Goal: Obtain resource: Download file/media

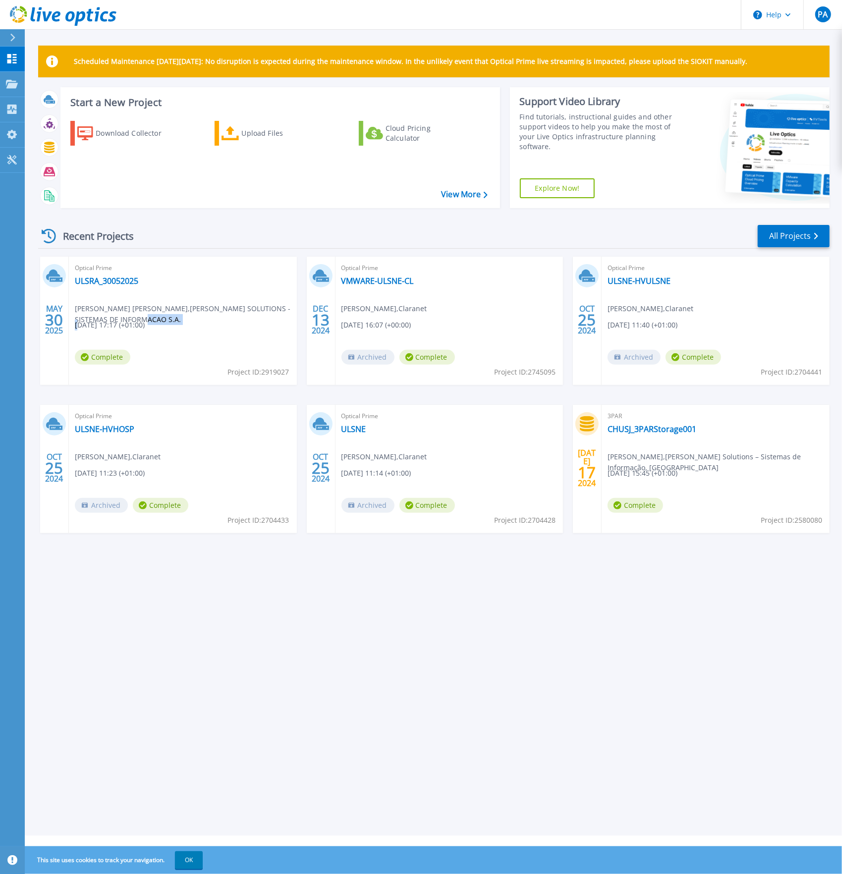
drag, startPoint x: 100, startPoint y: 322, endPoint x: 164, endPoint y: 322, distance: 64.4
click at [164, 322] on div "Optical Prime ULSRA_30052025 Hugo Rocha Martins , ITEN SOLUTIONS - SISTEMAS DE …" at bounding box center [183, 321] width 228 height 128
click at [120, 131] on div "Download Collector" at bounding box center [135, 133] width 79 height 20
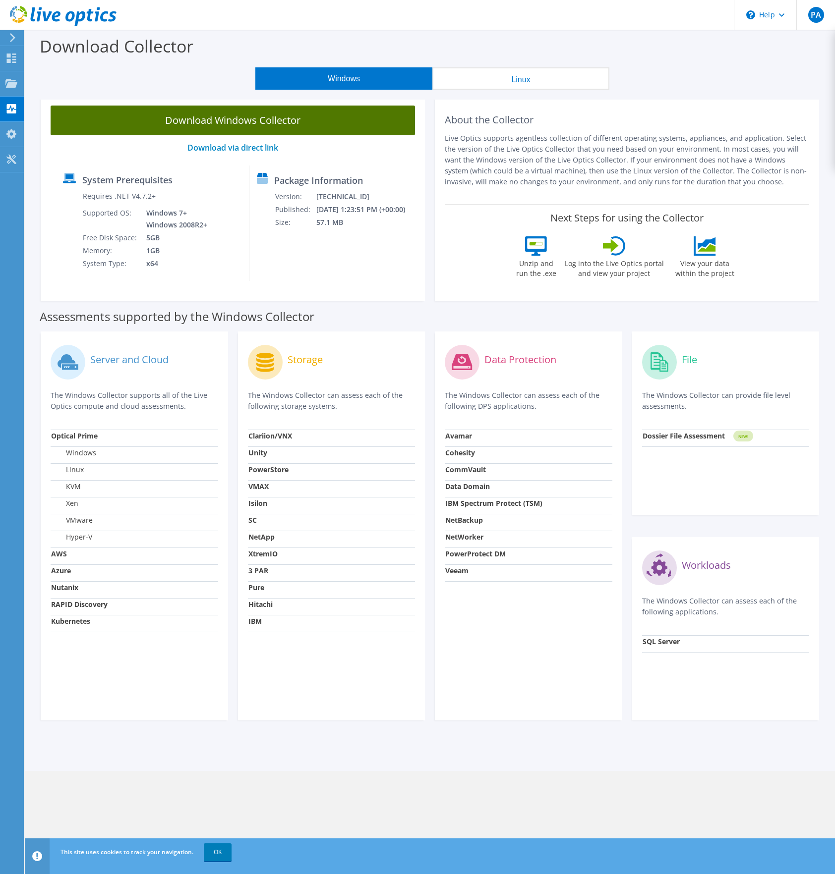
click at [302, 122] on link "Download Windows Collector" at bounding box center [233, 121] width 364 height 30
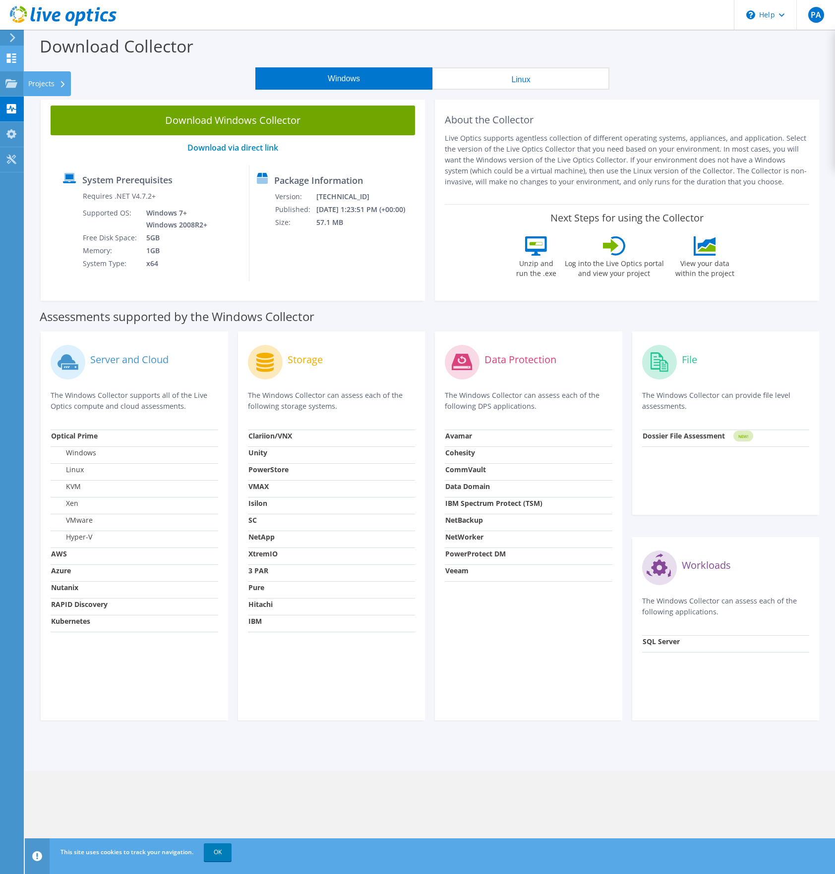
drag, startPoint x: 2, startPoint y: 84, endPoint x: 4, endPoint y: 68, distance: 16.1
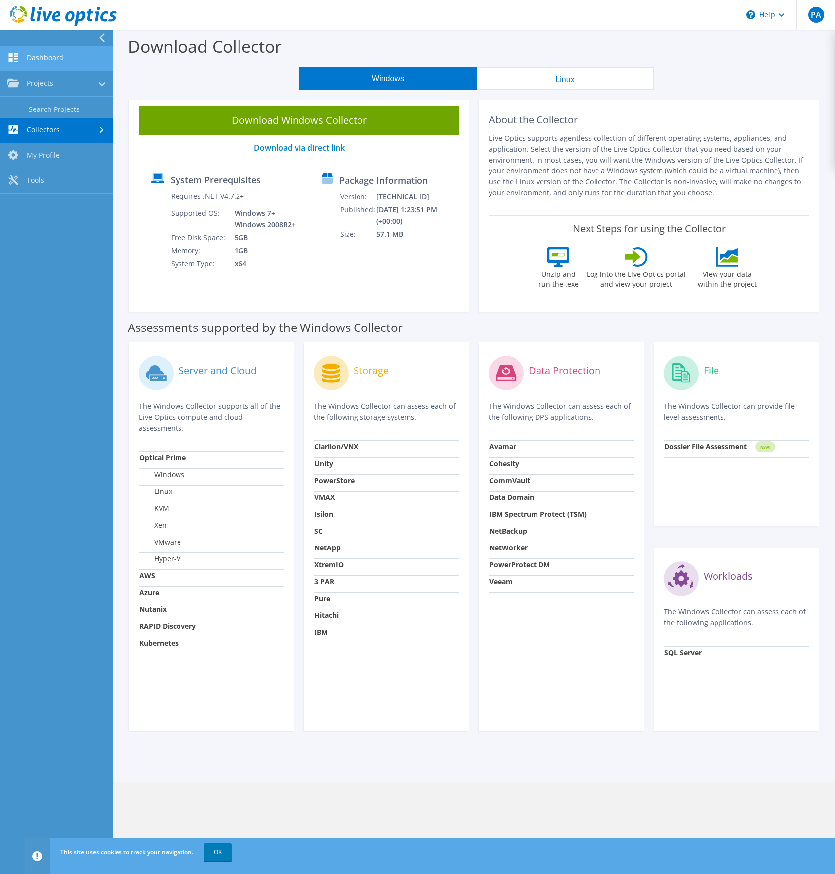
click at [7, 57] on link "Dashboard" at bounding box center [56, 58] width 113 height 25
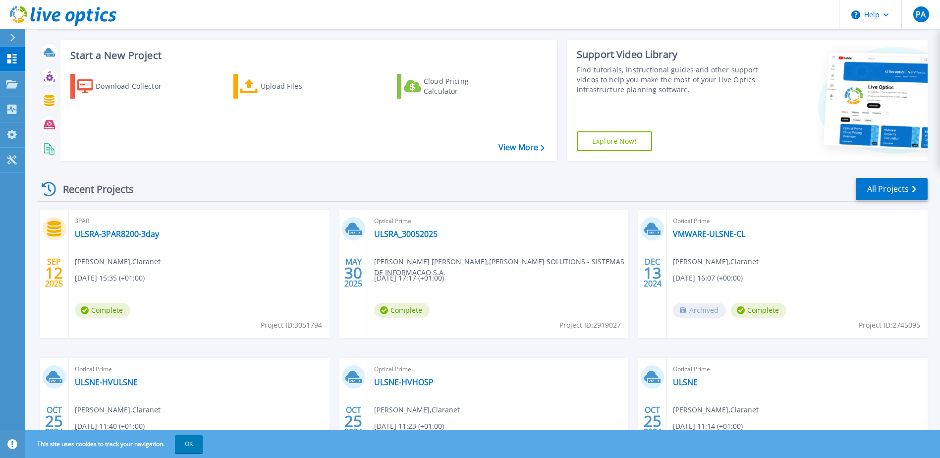
scroll to position [50, 0]
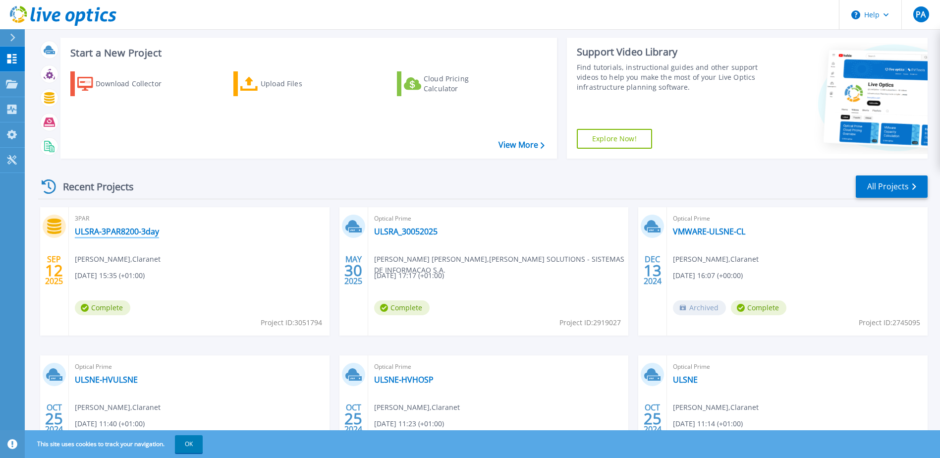
click at [125, 231] on link "ULSRA-3PAR8200-3day" at bounding box center [117, 231] width 84 height 10
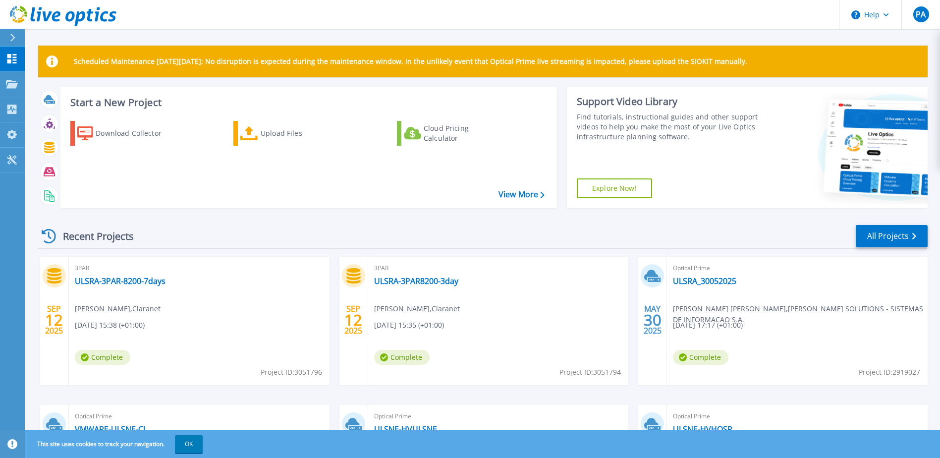
click at [237, 336] on div "3PAR ULSRA-3PAR-8200-7days [PERSON_NAME] [DATE] 15:38 (+01:00) Complete Project…" at bounding box center [199, 321] width 261 height 128
click at [112, 282] on link "ULSRA-3PAR-8200-7days" at bounding box center [120, 281] width 91 height 10
click at [155, 195] on div "Download Collector Upload Files Cloud Pricing Calculator" at bounding box center [307, 158] width 490 height 90
click at [11, 37] on icon at bounding box center [12, 38] width 5 height 8
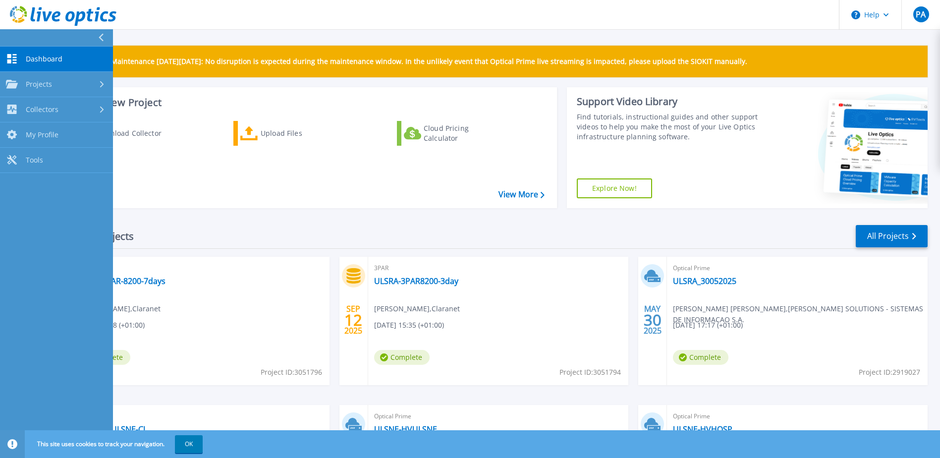
click at [216, 196] on div "Download Collector Upload Files Cloud Pricing Calculator" at bounding box center [307, 158] width 490 height 90
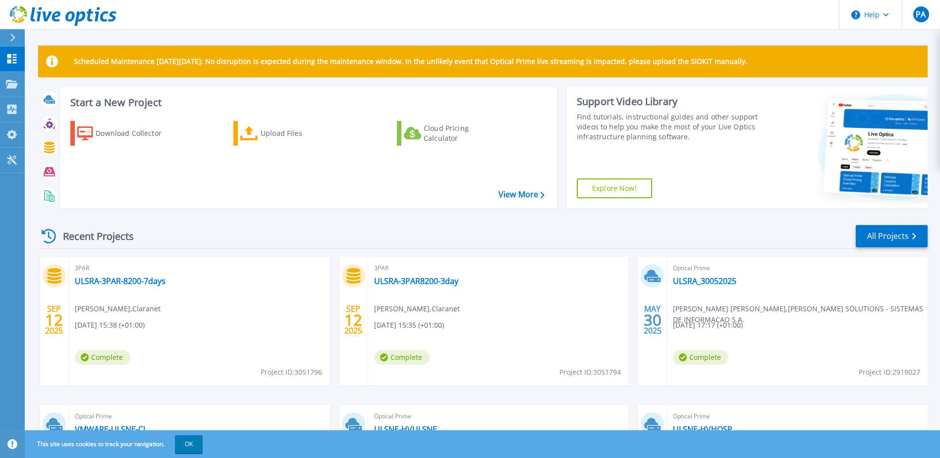
click at [140, 163] on div "Download Collector Upload Files Cloud Pricing Calculator" at bounding box center [307, 158] width 490 height 90
click at [194, 444] on button "OK" at bounding box center [189, 444] width 28 height 18
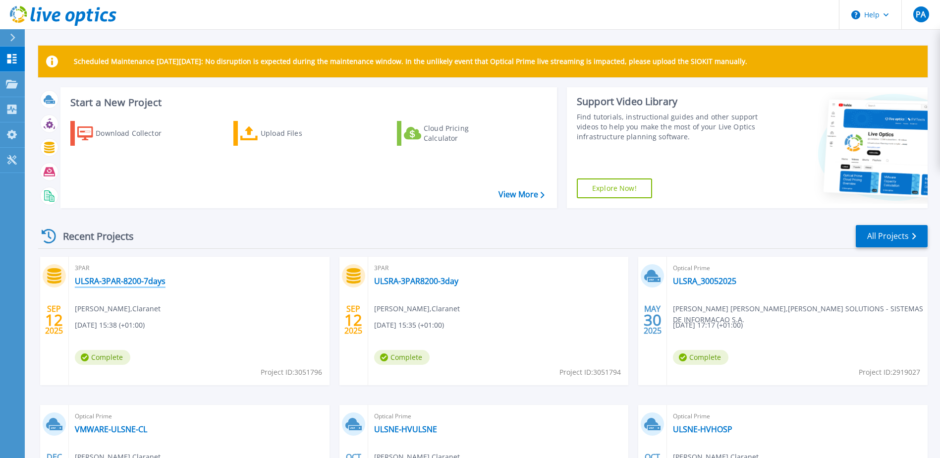
click at [125, 279] on link "ULSRA-3PAR-8200-7days" at bounding box center [120, 281] width 91 height 10
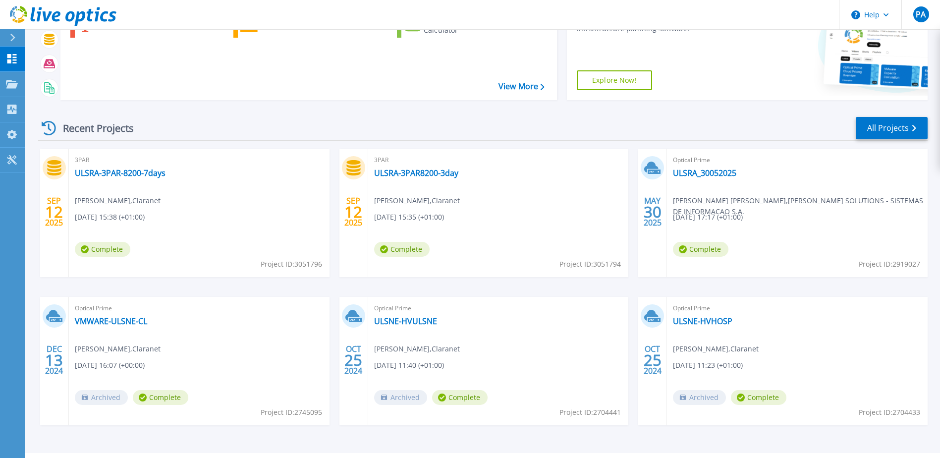
scroll to position [133, 0]
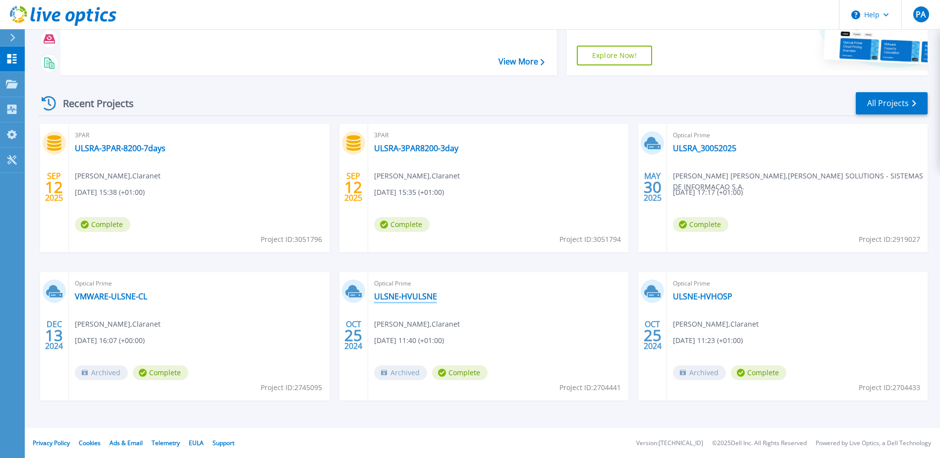
click at [417, 299] on link "ULSNE-HVULSNE" at bounding box center [405, 296] width 63 height 10
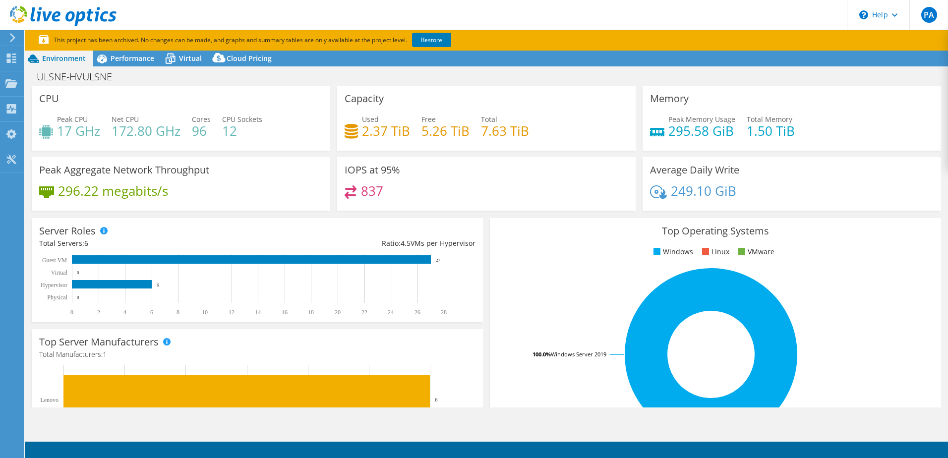
select select "USD"
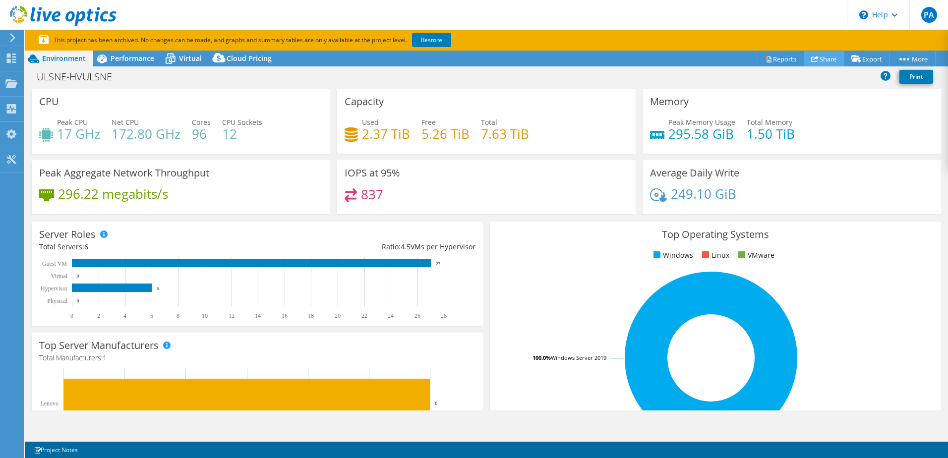
click at [820, 58] on link "Share" at bounding box center [823, 58] width 41 height 15
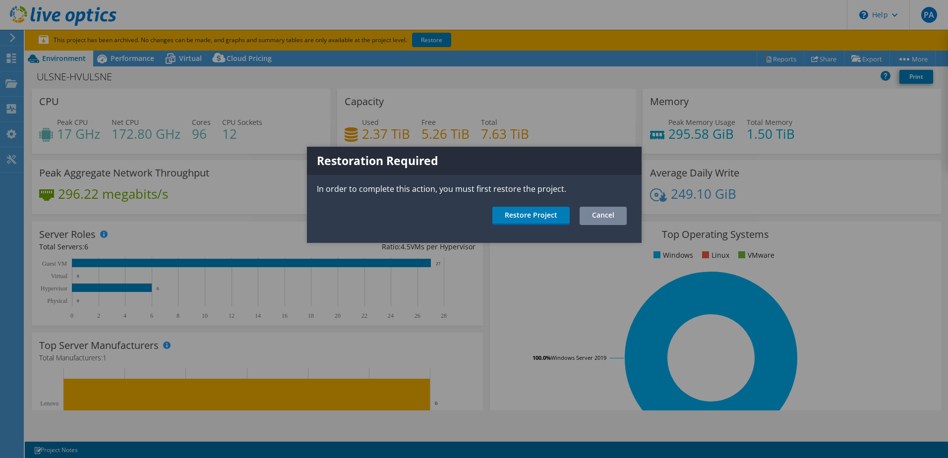
click at [606, 215] on link "Cancel" at bounding box center [602, 216] width 47 height 18
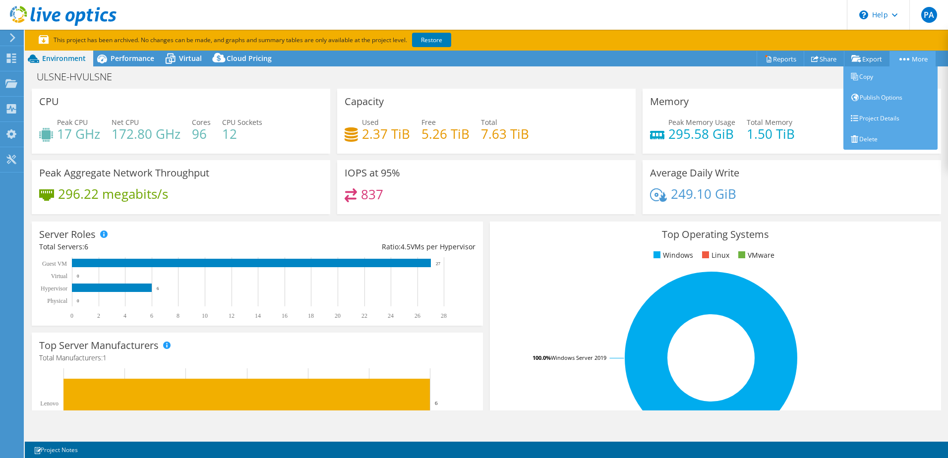
click at [903, 59] on circle at bounding box center [904, 59] width 2 height 2
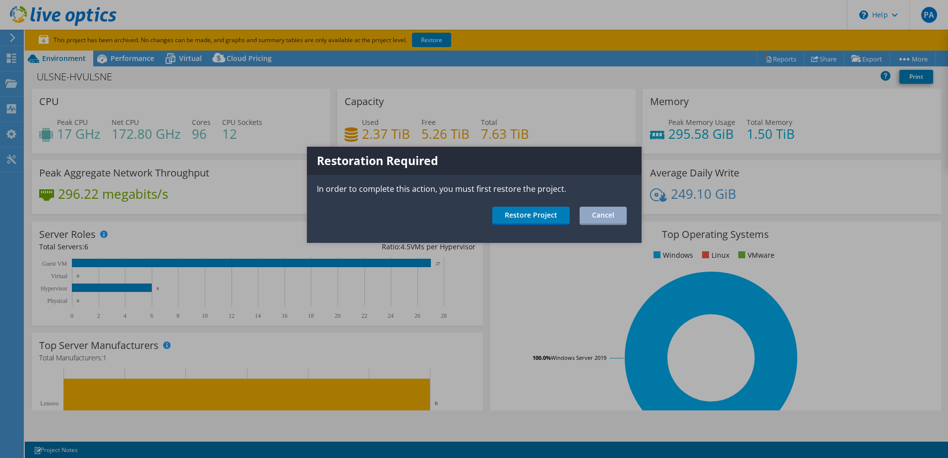
click at [907, 57] on div at bounding box center [474, 229] width 948 height 458
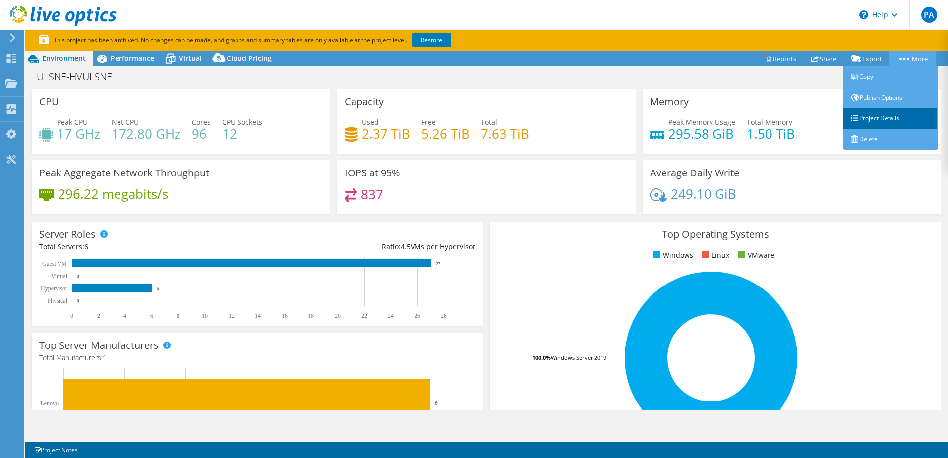
click at [888, 113] on link "Project Details" at bounding box center [890, 118] width 94 height 21
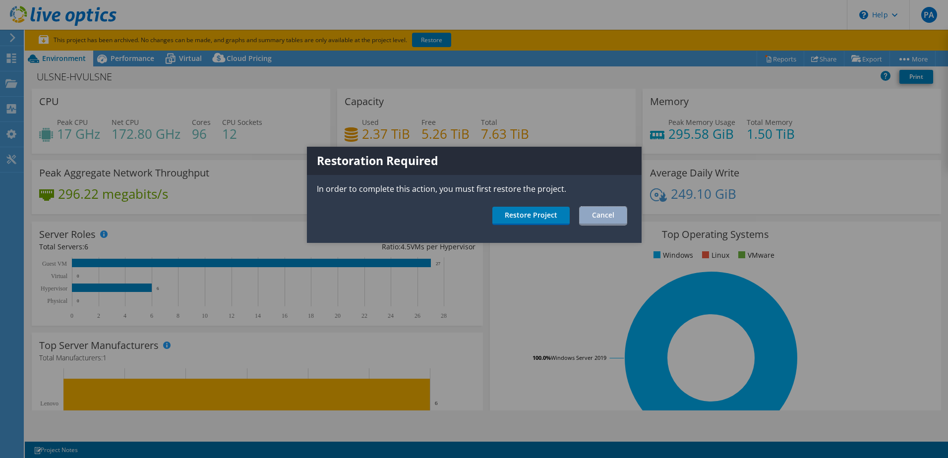
drag, startPoint x: 585, startPoint y: 218, endPoint x: 572, endPoint y: 215, distance: 12.7
click at [586, 218] on link "Cancel" at bounding box center [602, 216] width 47 height 18
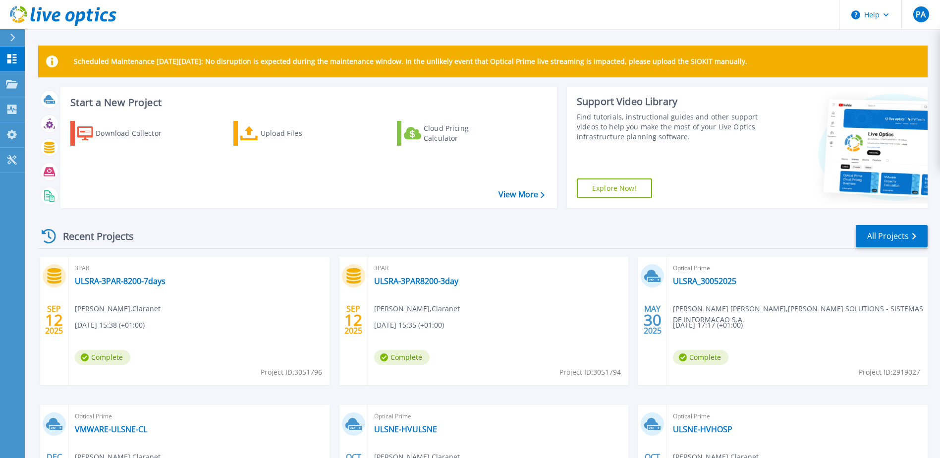
scroll to position [133, 0]
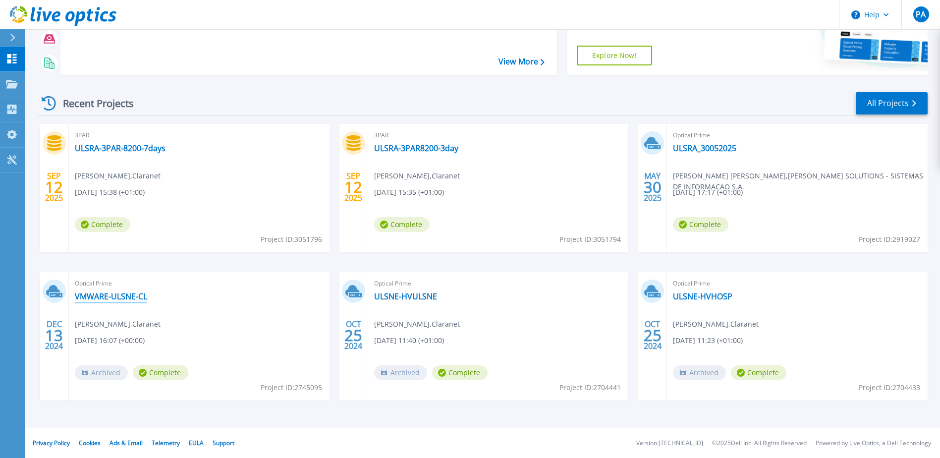
click at [142, 299] on link "VMWARE-ULSNE-CL" at bounding box center [111, 296] width 72 height 10
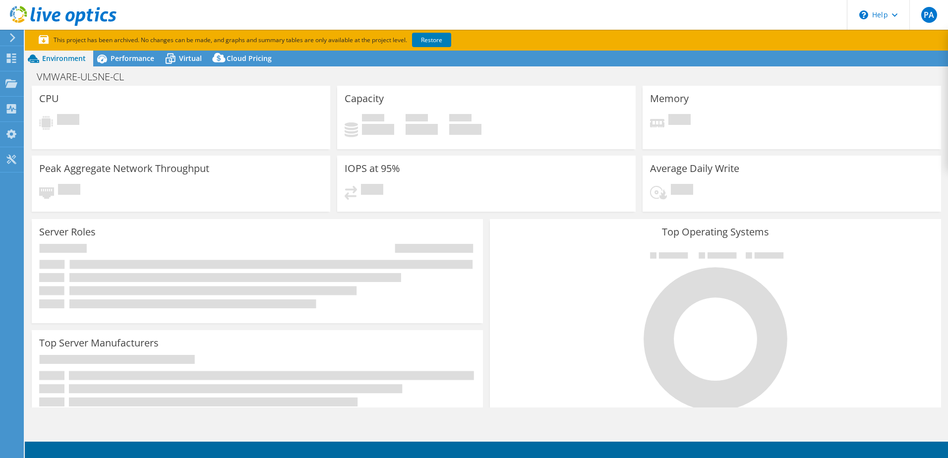
select select "USD"
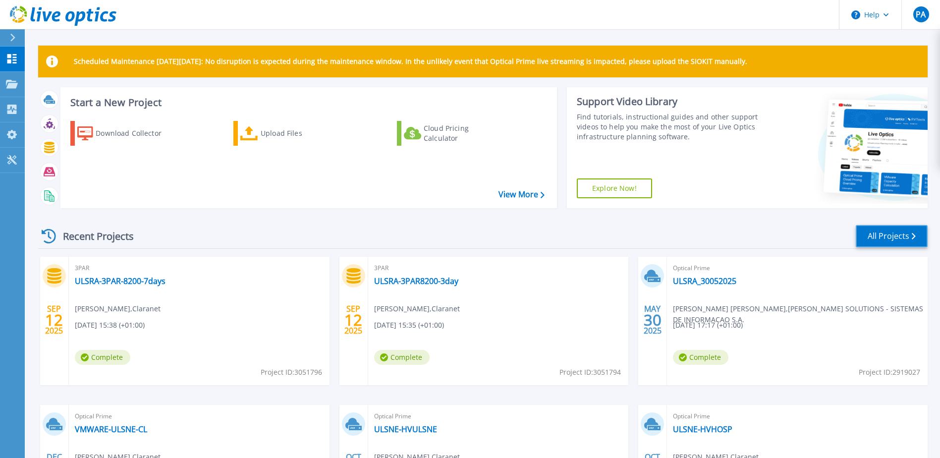
click at [907, 238] on link "All Projects" at bounding box center [892, 236] width 72 height 22
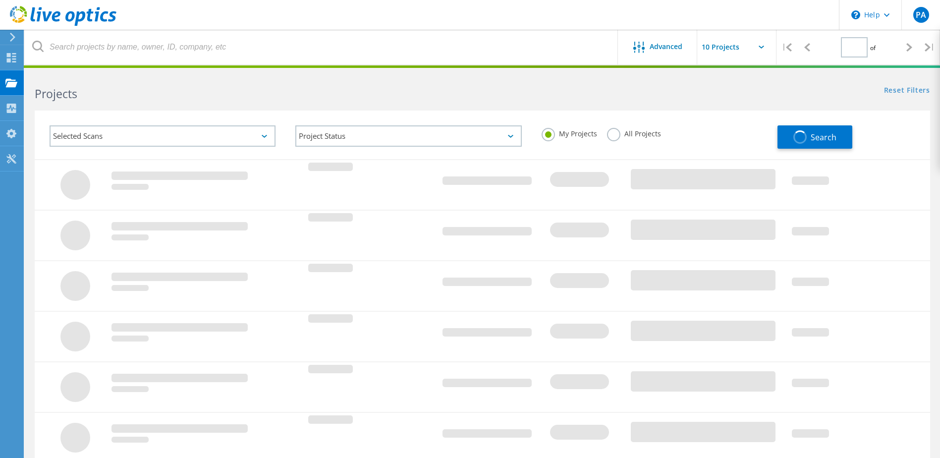
type input "1"
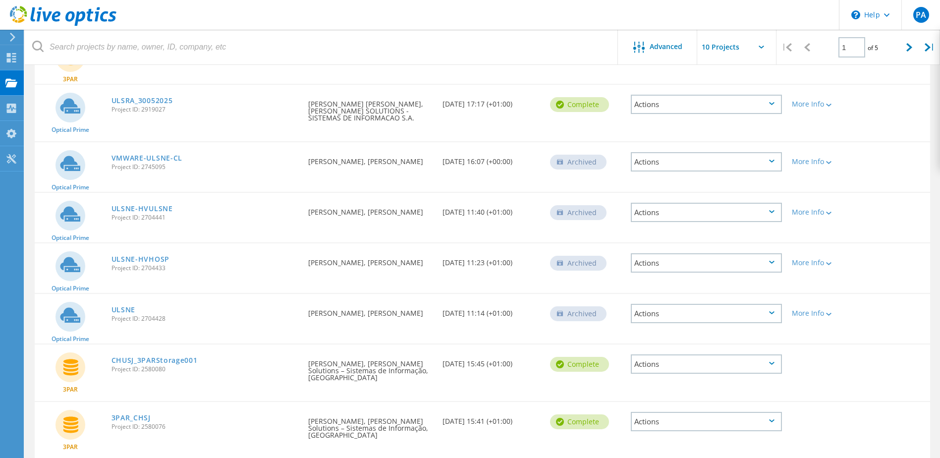
scroll to position [269, 0]
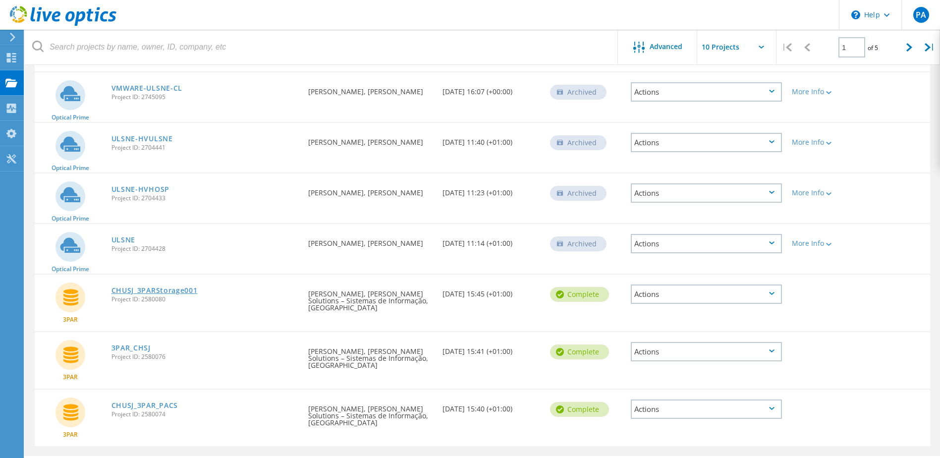
click at [175, 287] on link "CHUSJ_3PARStorage001" at bounding box center [155, 290] width 86 height 7
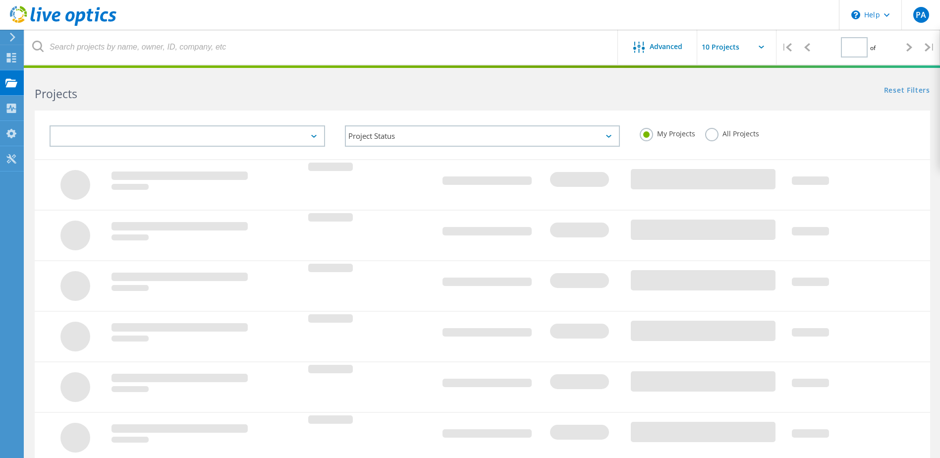
type input "1"
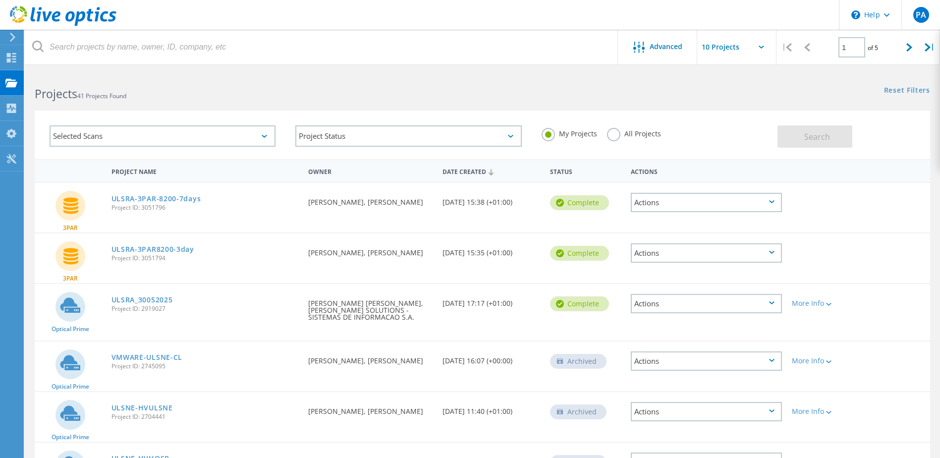
click at [206, 83] on div "Projects 41 Projects Found" at bounding box center [253, 85] width 457 height 26
click at [11, 54] on icon at bounding box center [11, 57] width 12 height 9
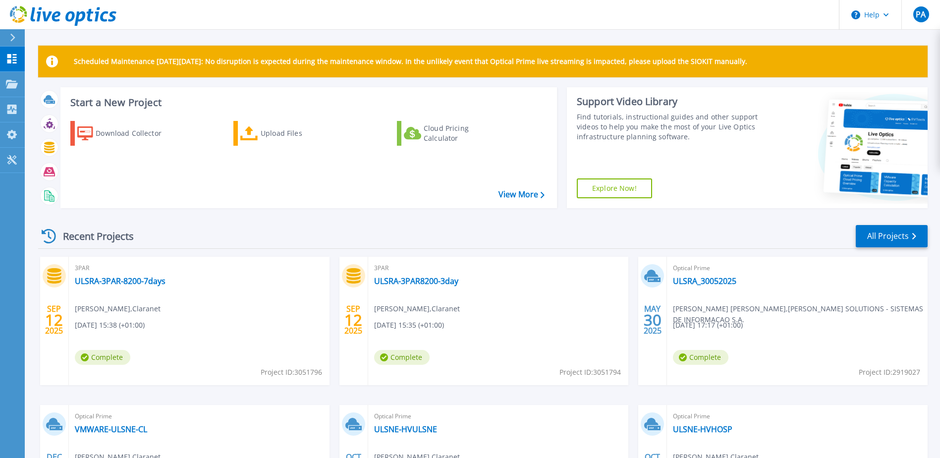
click at [56, 273] on icon at bounding box center [54, 275] width 14 height 15
click at [148, 281] on link "ULSRA-3PAR-8200-7days" at bounding box center [120, 281] width 91 height 10
click at [263, 209] on div "Start a New Project Download Collector Upload Files Cloud Pricing Calculator Vi…" at bounding box center [483, 151] width 890 height 129
click at [4, 42] on button at bounding box center [12, 37] width 25 height 17
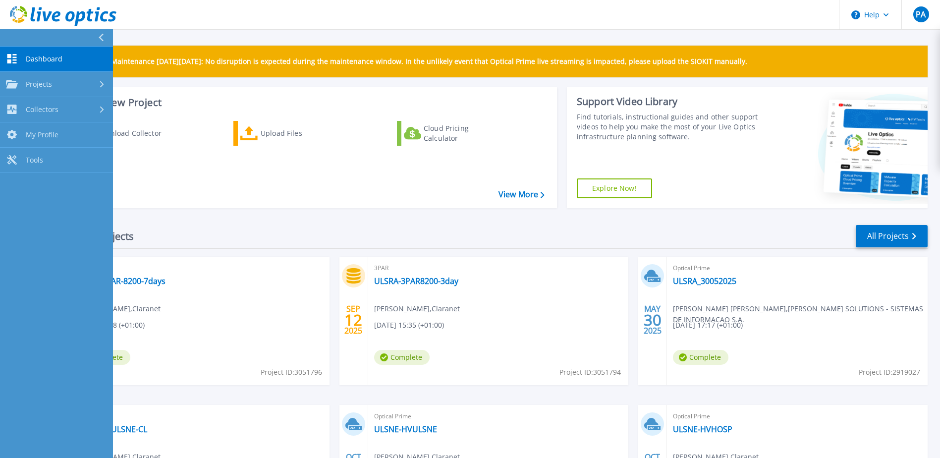
click at [46, 57] on span "Dashboard" at bounding box center [44, 59] width 37 height 9
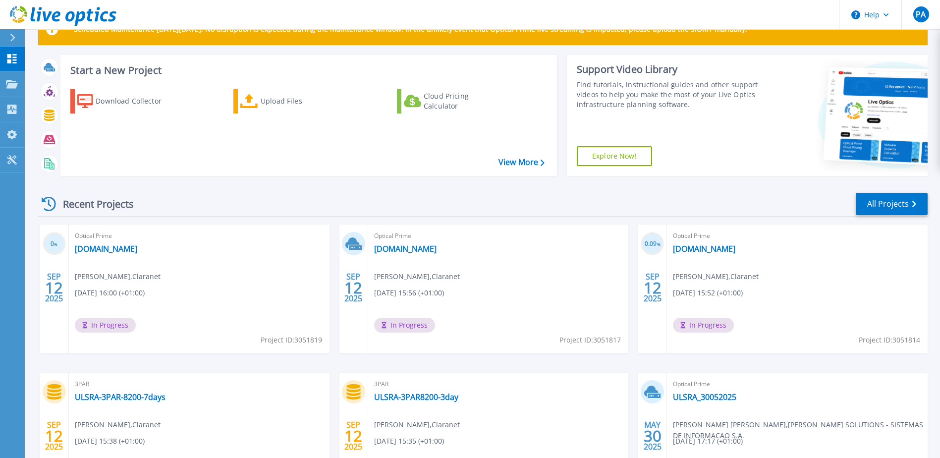
scroll to position [50, 0]
